Goal: Navigation & Orientation: Find specific page/section

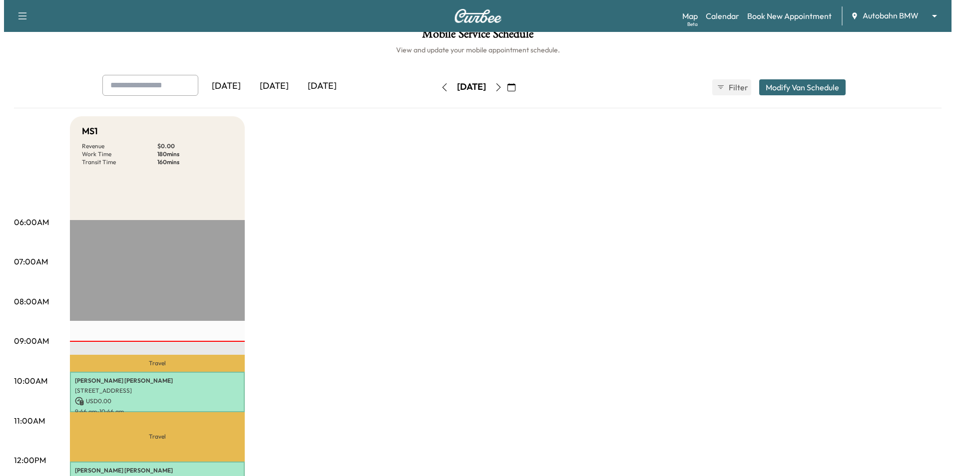
scroll to position [100, 0]
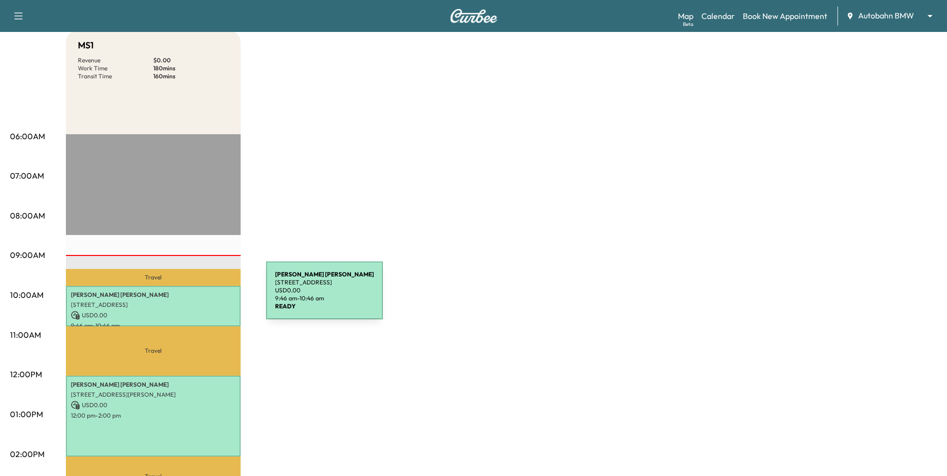
click at [191, 297] on p "[PERSON_NAME]" at bounding box center [153, 295] width 165 height 8
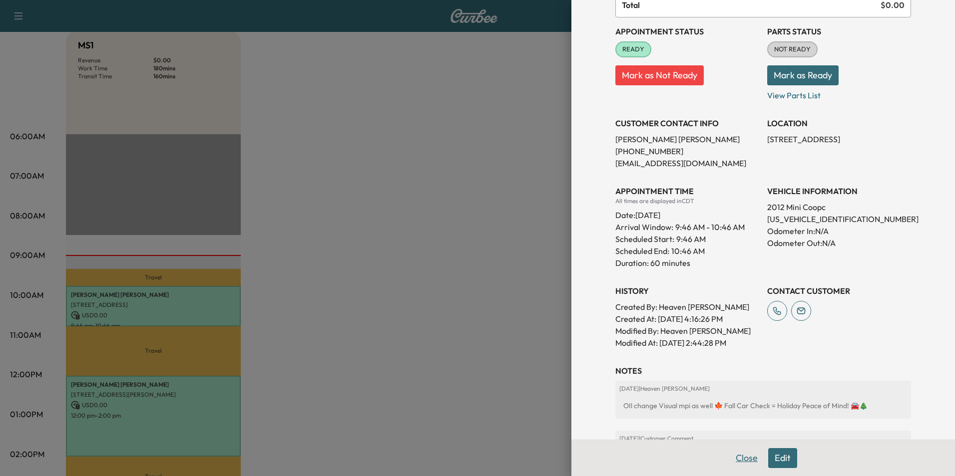
click at [743, 460] on button "Close" at bounding box center [746, 458] width 35 height 20
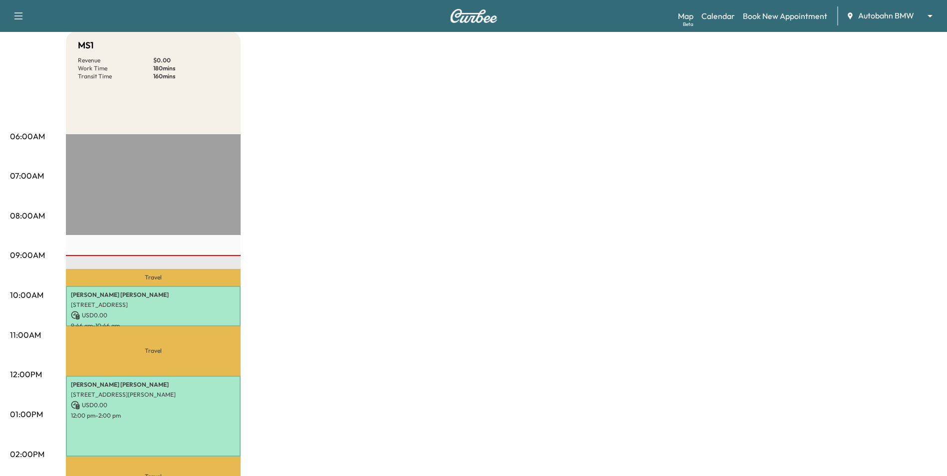
drag, startPoint x: 180, startPoint y: 282, endPoint x: 183, endPoint y: 287, distance: 5.6
click at [182, 285] on div "Travel [PERSON_NAME] [STREET_ADDRESS] USD 0.00 9:46 am - 10:46 am Travel [PERSO…" at bounding box center [153, 456] width 175 height 645
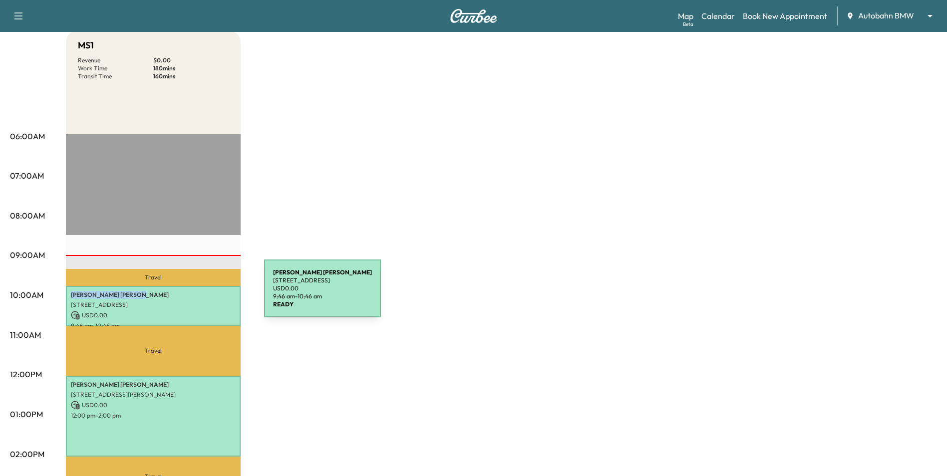
drag, startPoint x: 183, startPoint y: 287, endPoint x: 189, endPoint y: 295, distance: 10.3
click at [189, 295] on p "[PERSON_NAME]" at bounding box center [153, 295] width 165 height 8
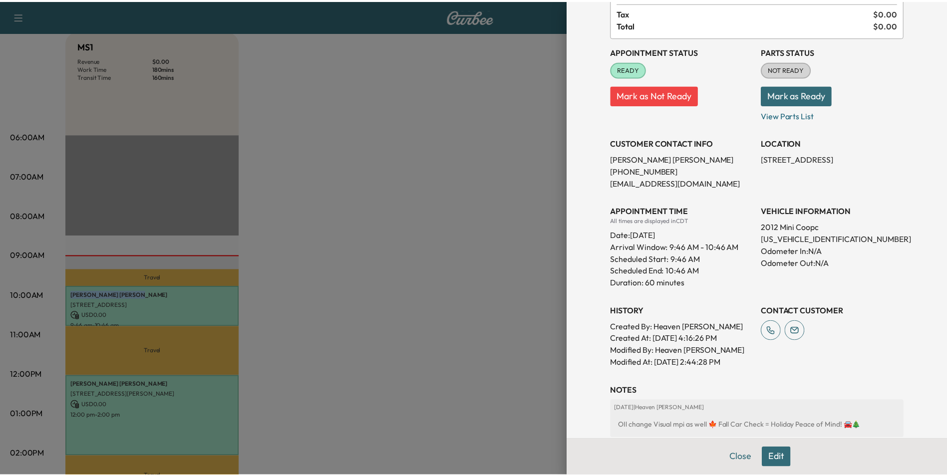
scroll to position [203, 0]
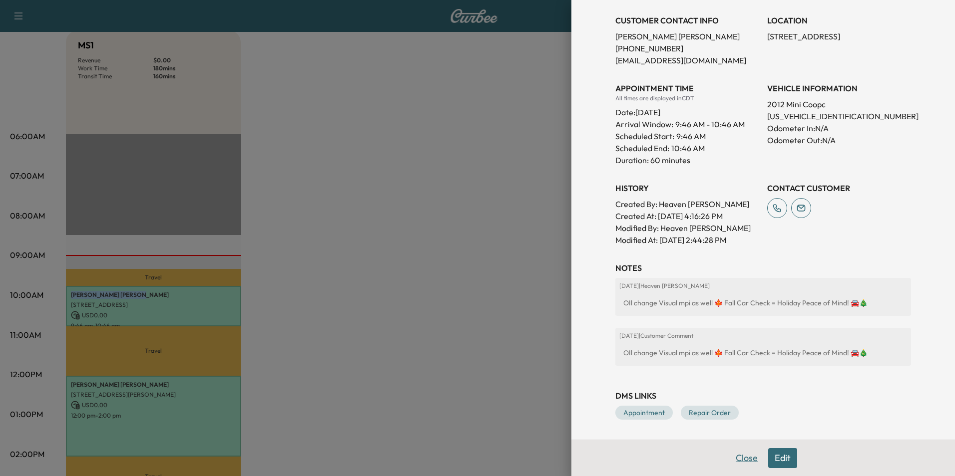
click at [743, 464] on button "Close" at bounding box center [746, 458] width 35 height 20
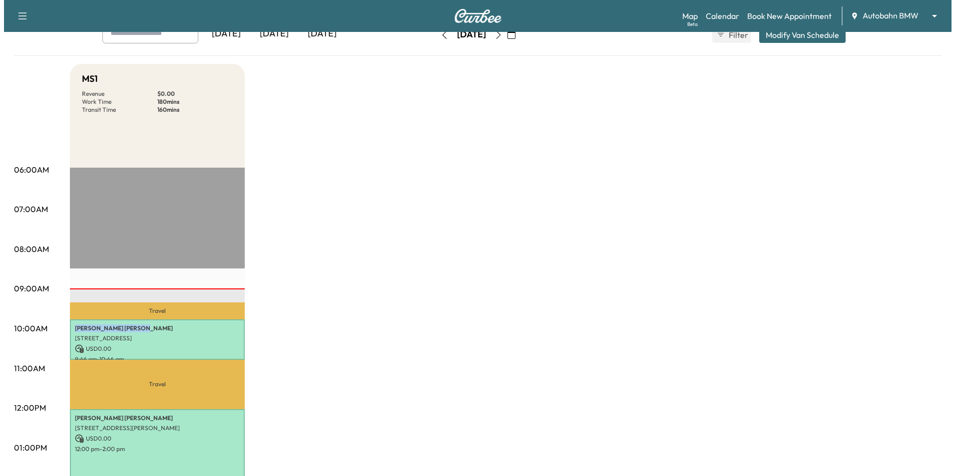
scroll to position [50, 0]
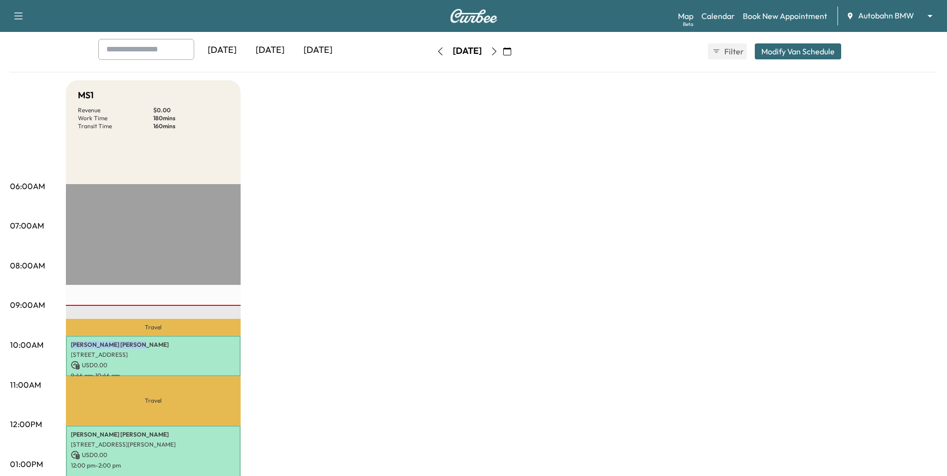
click at [400, 321] on div "MS1 Revenue $ 0.00 Work Time 180 mins Transit Time 160 mins Travel [PERSON_NAME…" at bounding box center [501, 454] width 871 height 749
click at [160, 395] on p "Travel" at bounding box center [153, 401] width 175 height 50
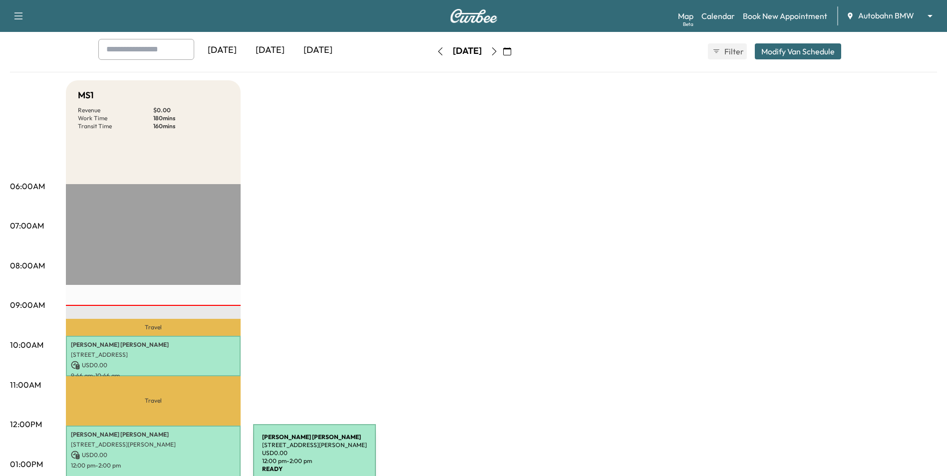
click at [177, 454] on p "USD 0.00" at bounding box center [153, 455] width 165 height 9
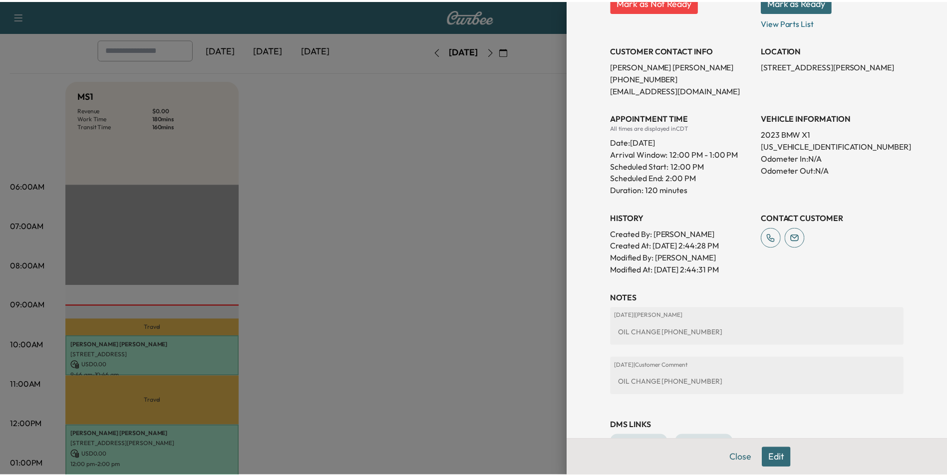
scroll to position [200, 0]
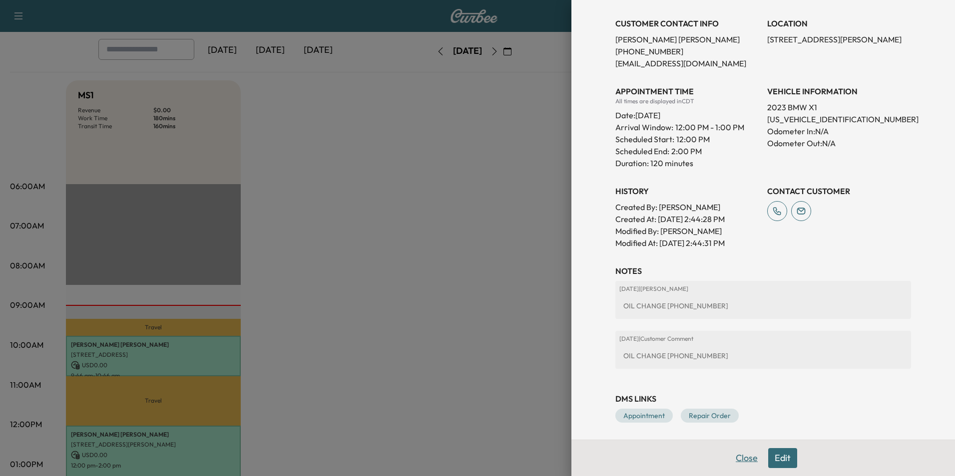
click at [740, 462] on button "Close" at bounding box center [746, 458] width 35 height 20
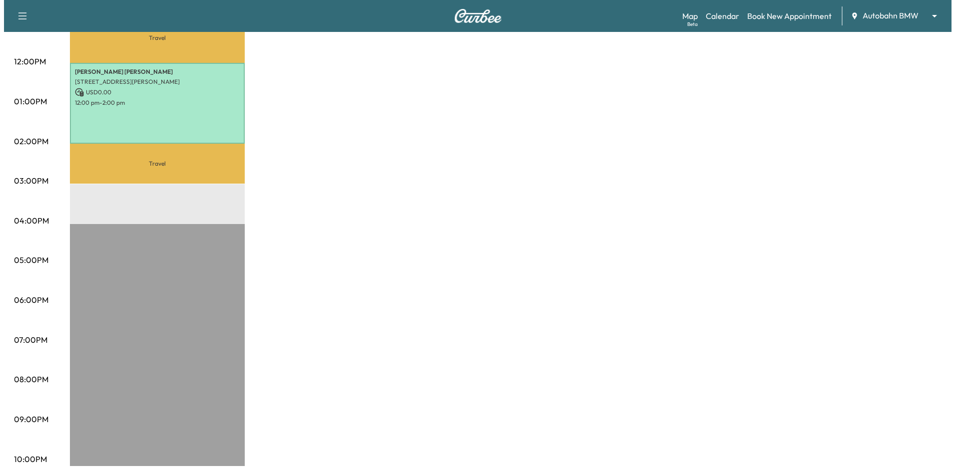
scroll to position [0, 0]
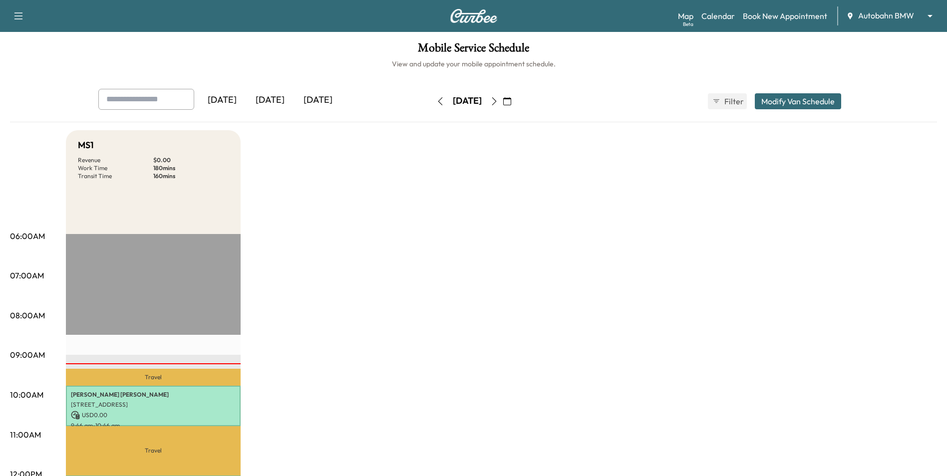
click at [498, 99] on icon "button" at bounding box center [494, 101] width 8 height 8
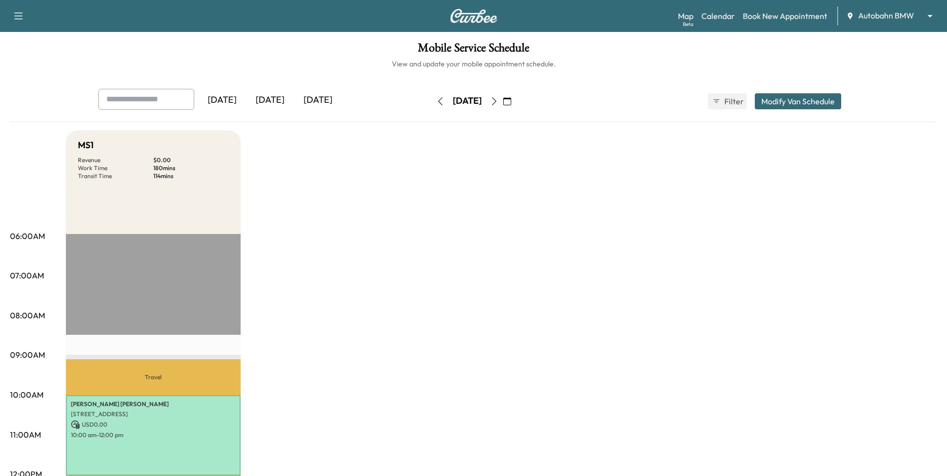
click at [436, 102] on icon "button" at bounding box center [440, 101] width 8 height 8
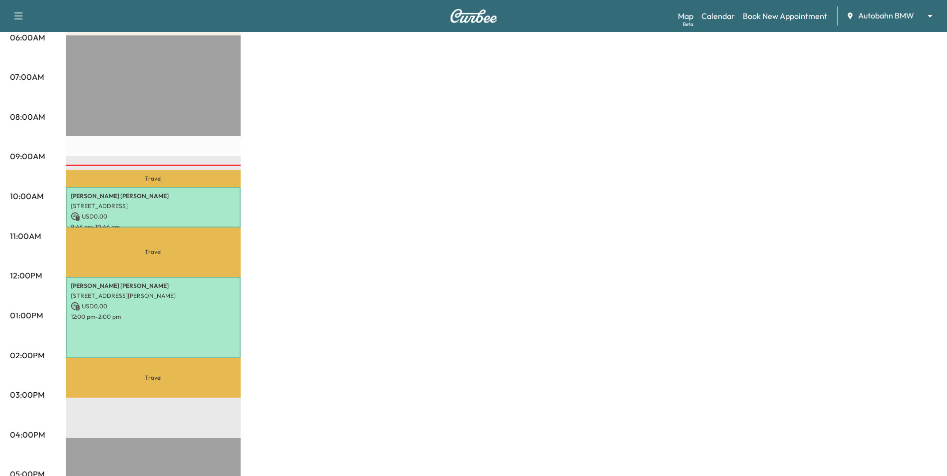
scroll to position [200, 0]
click at [891, 20] on body "Support Log Out Map Beta Calendar Book New Appointment Autobahn BMW ******** ​ …" at bounding box center [473, 38] width 947 height 476
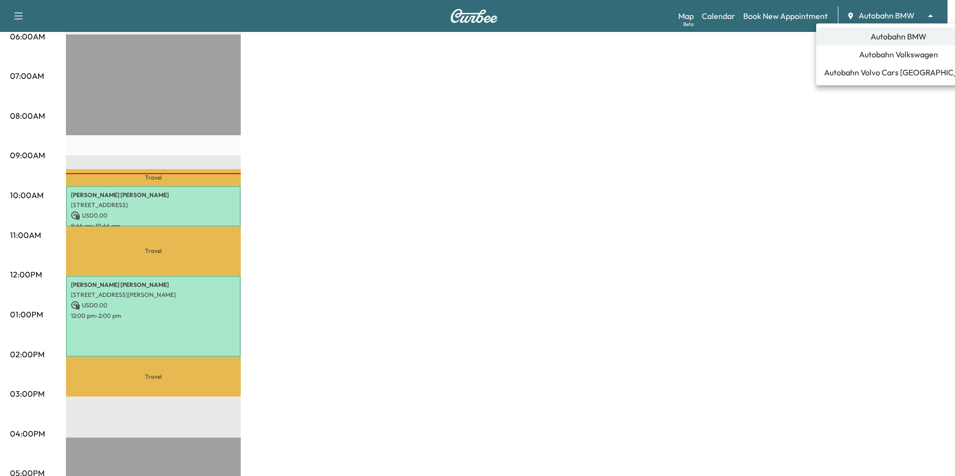
click at [877, 52] on span "Autobahn Volkswagen" at bounding box center [898, 54] width 79 height 12
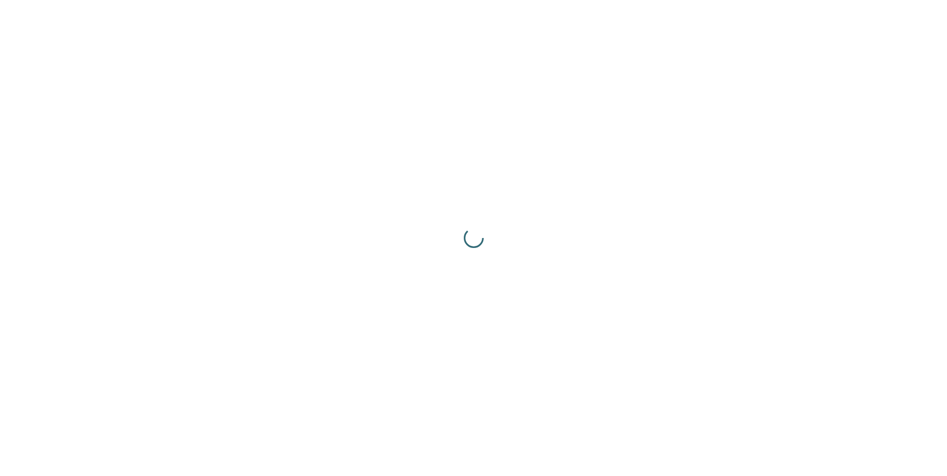
scroll to position [0, 0]
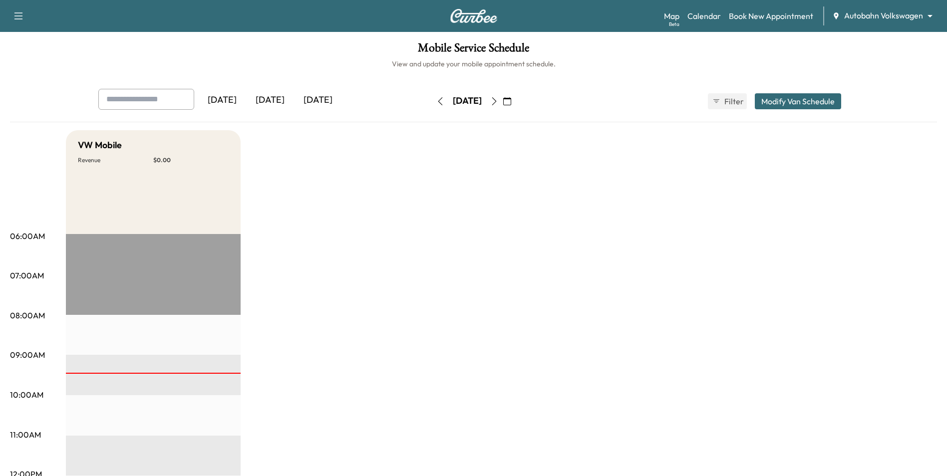
click at [503, 106] on button "button" at bounding box center [494, 101] width 17 height 16
click at [436, 101] on icon "button" at bounding box center [440, 101] width 8 height 8
